Goal: Transaction & Acquisition: Download file/media

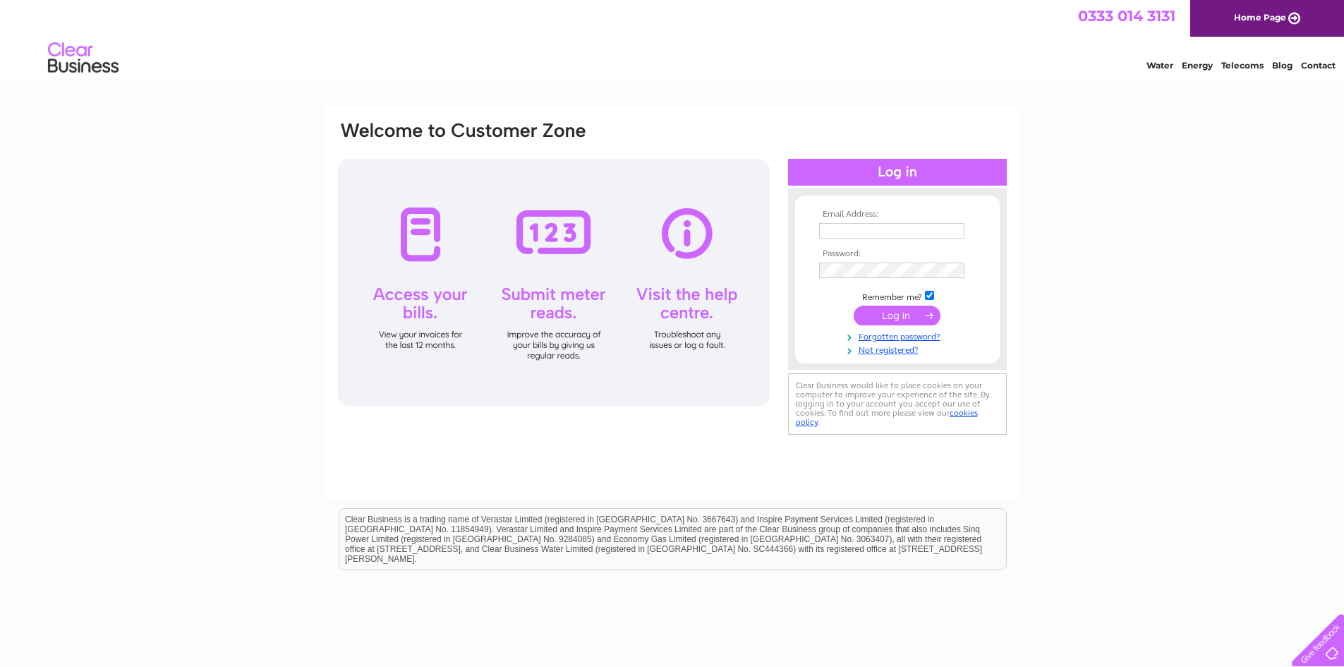
type input "[EMAIL_ADDRESS][DOMAIN_NAME]"
click at [927, 313] on input "submit" at bounding box center [897, 316] width 87 height 20
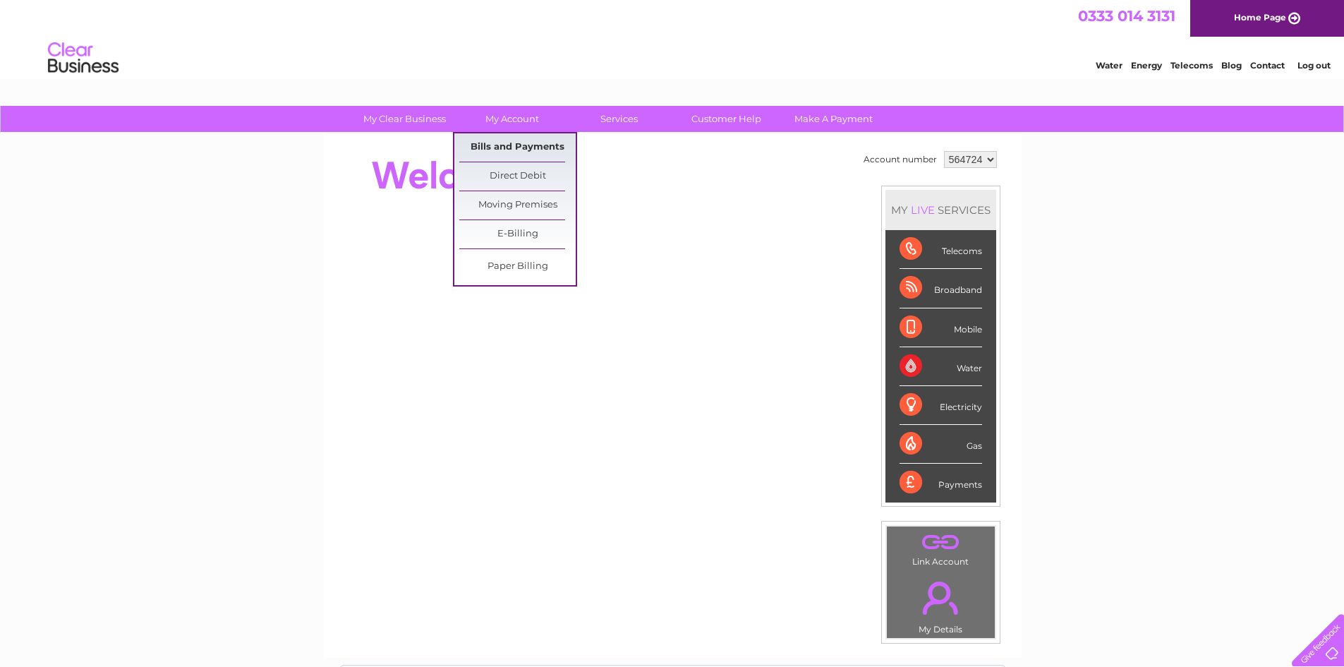
click at [514, 139] on link "Bills and Payments" at bounding box center [517, 147] width 116 height 28
click at [520, 150] on link "Bills and Payments" at bounding box center [517, 147] width 116 height 28
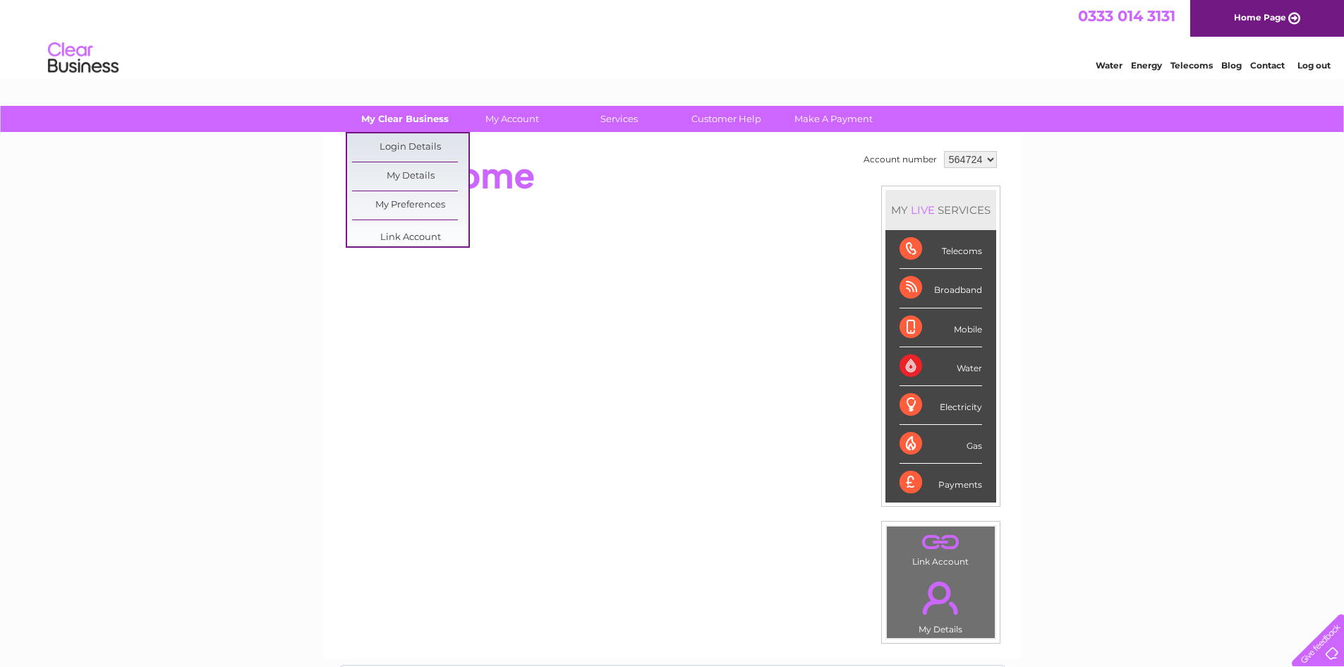
click at [434, 131] on link "My Clear Business" at bounding box center [405, 119] width 116 height 26
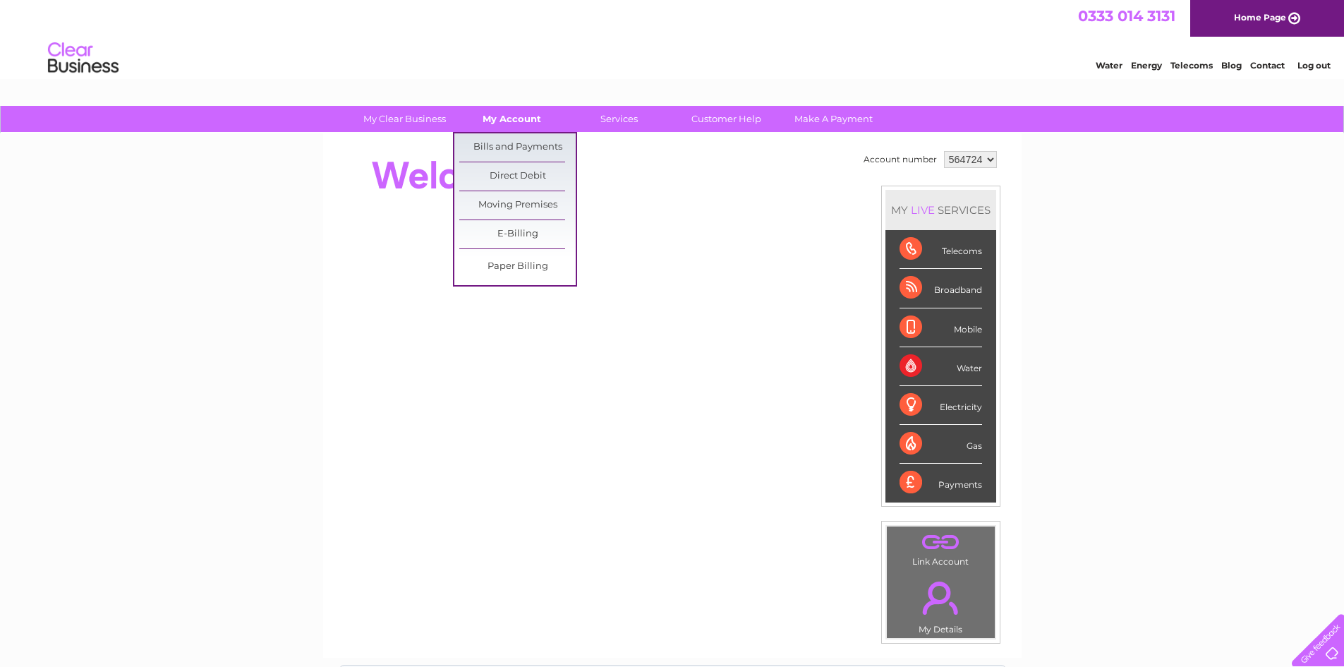
click at [516, 127] on link "My Account" at bounding box center [512, 119] width 116 height 26
click at [520, 154] on link "Bills and Payments" at bounding box center [517, 147] width 116 height 28
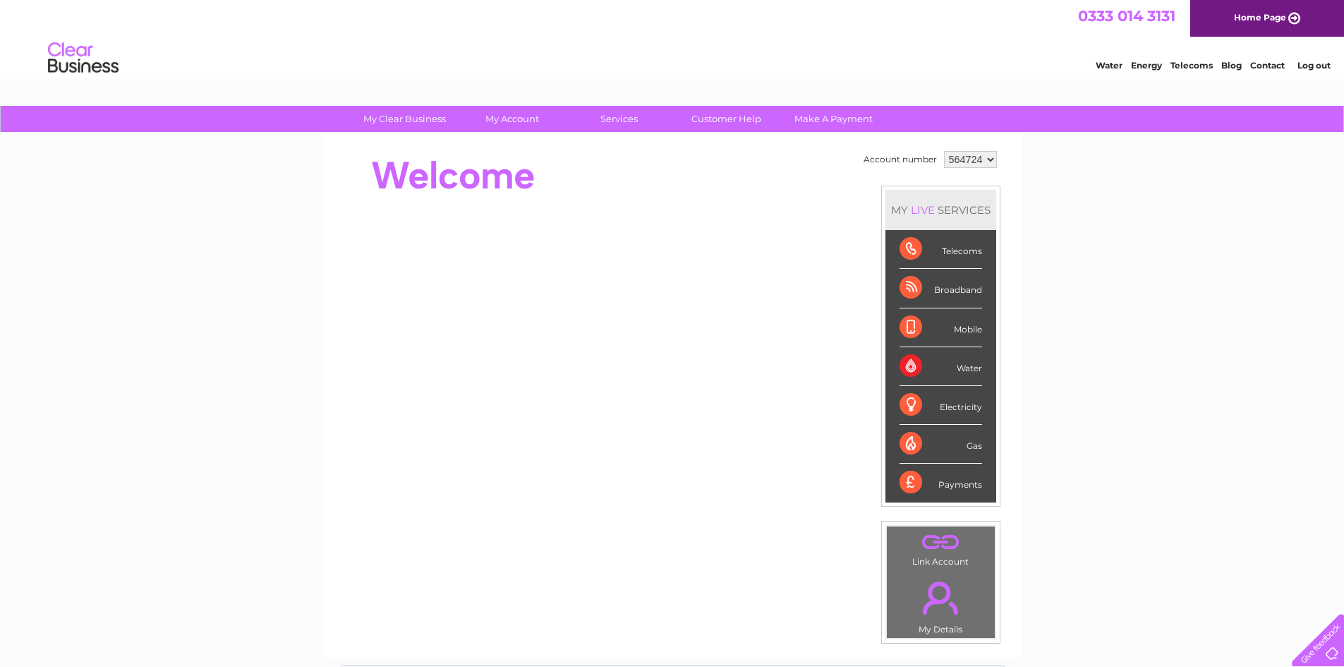
click at [690, 197] on div at bounding box center [594, 175] width 514 height 56
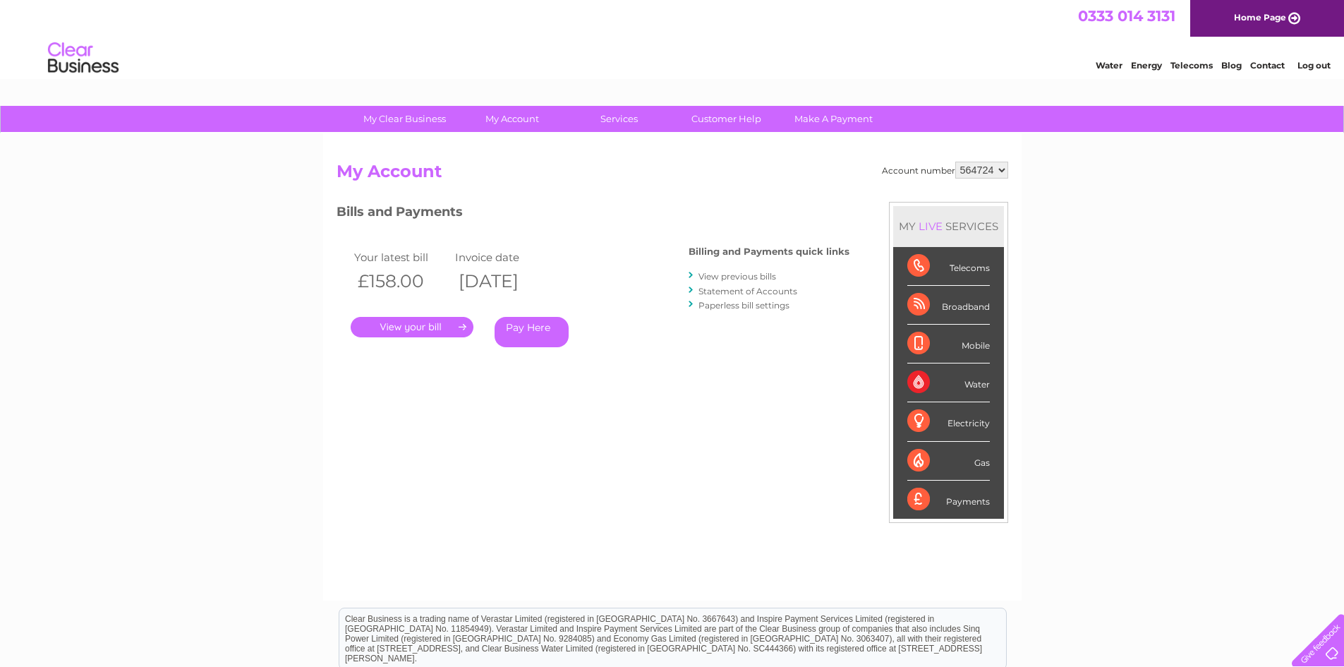
click at [994, 169] on select "564724 992570" at bounding box center [982, 170] width 53 height 17
select select "992570"
click at [956, 162] on select "564724 992570" at bounding box center [982, 170] width 53 height 17
click at [748, 277] on link "View previous bills" at bounding box center [738, 276] width 78 height 11
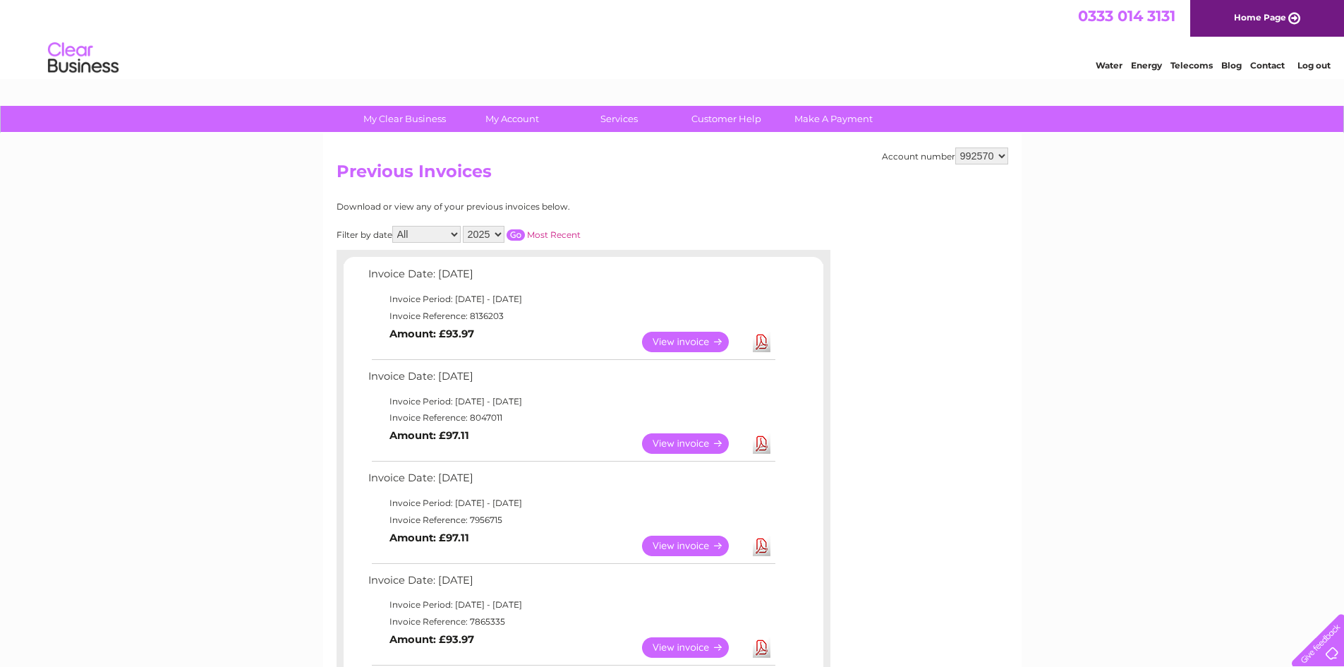
click at [764, 344] on link "Download" at bounding box center [762, 342] width 18 height 20
